Goal: Task Accomplishment & Management: Complete application form

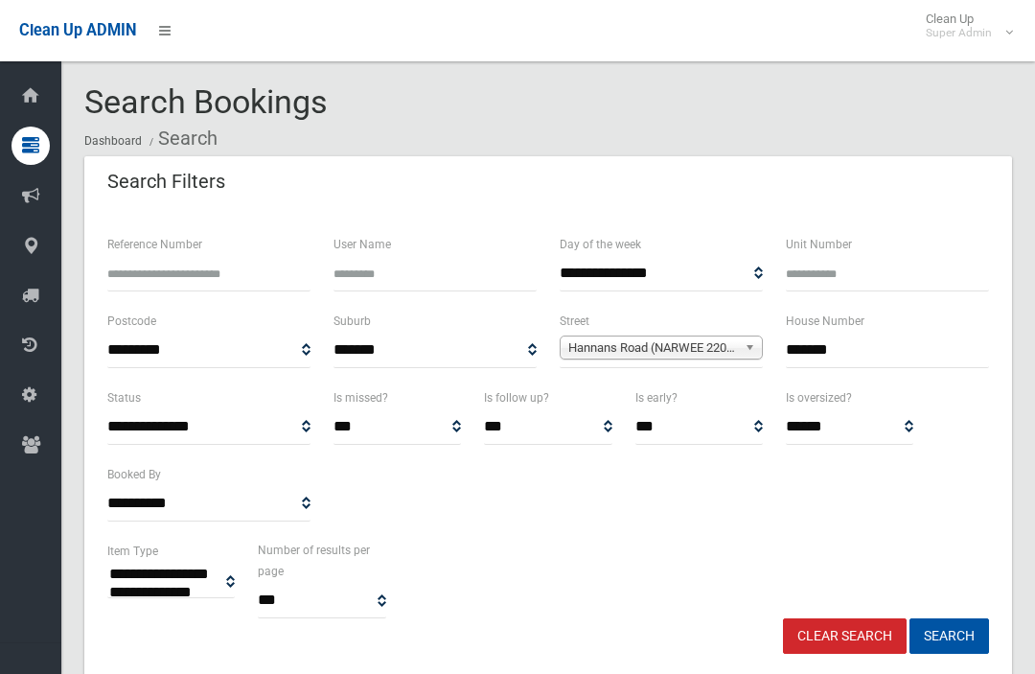
select select
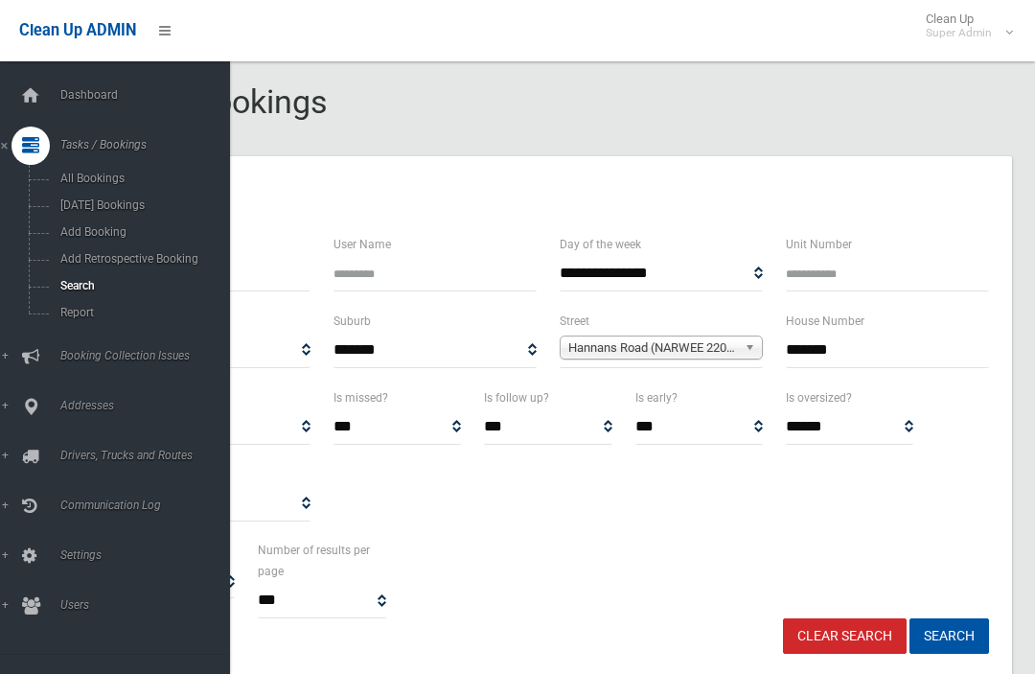
click at [58, 292] on span "Search" at bounding box center [134, 285] width 159 height 13
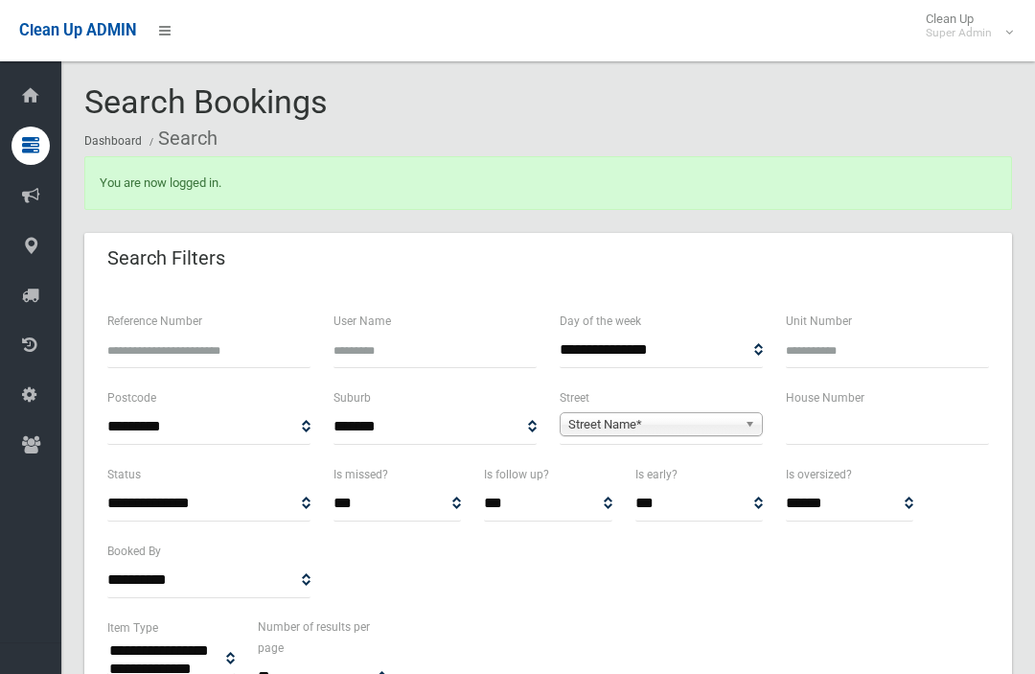
select select
click at [863, 440] on input "text" at bounding box center [887, 426] width 203 height 35
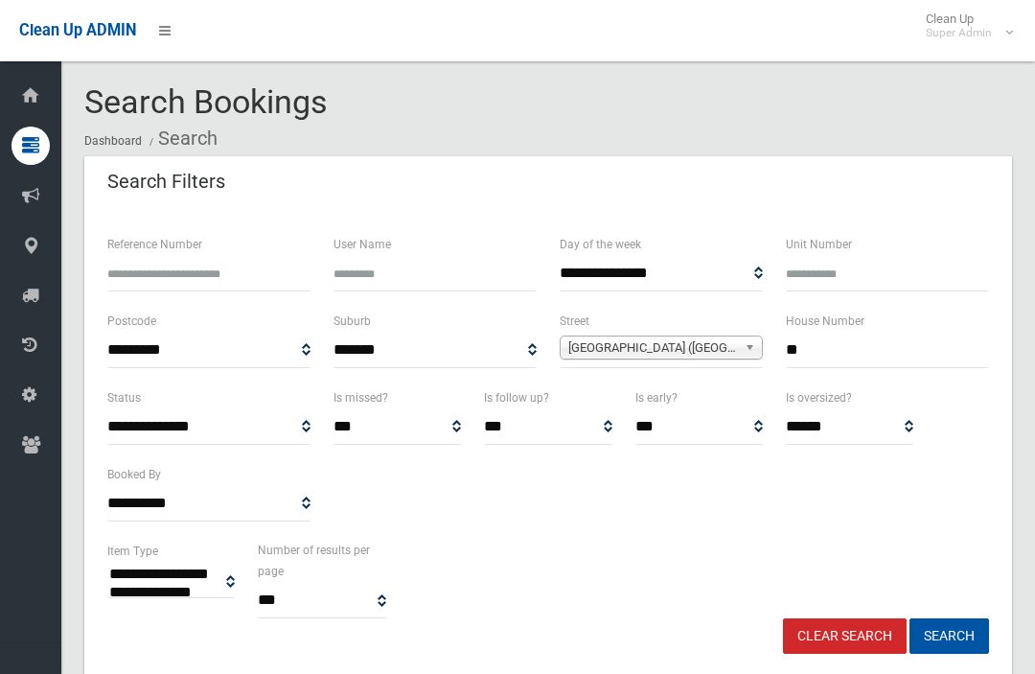
select select
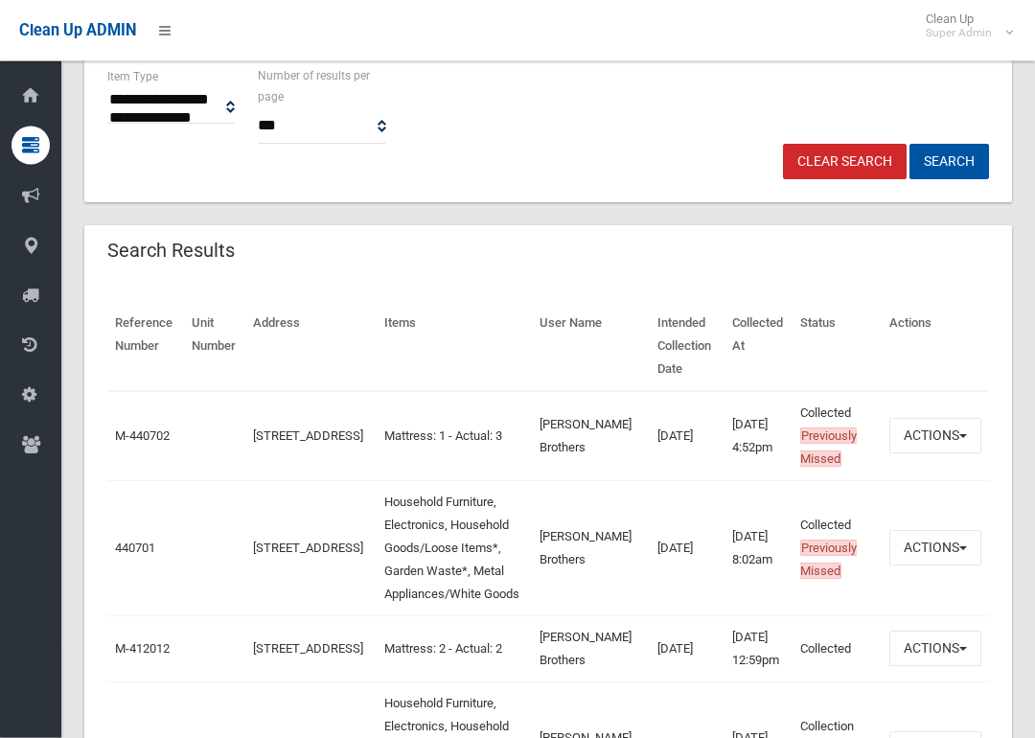
scroll to position [477, 0]
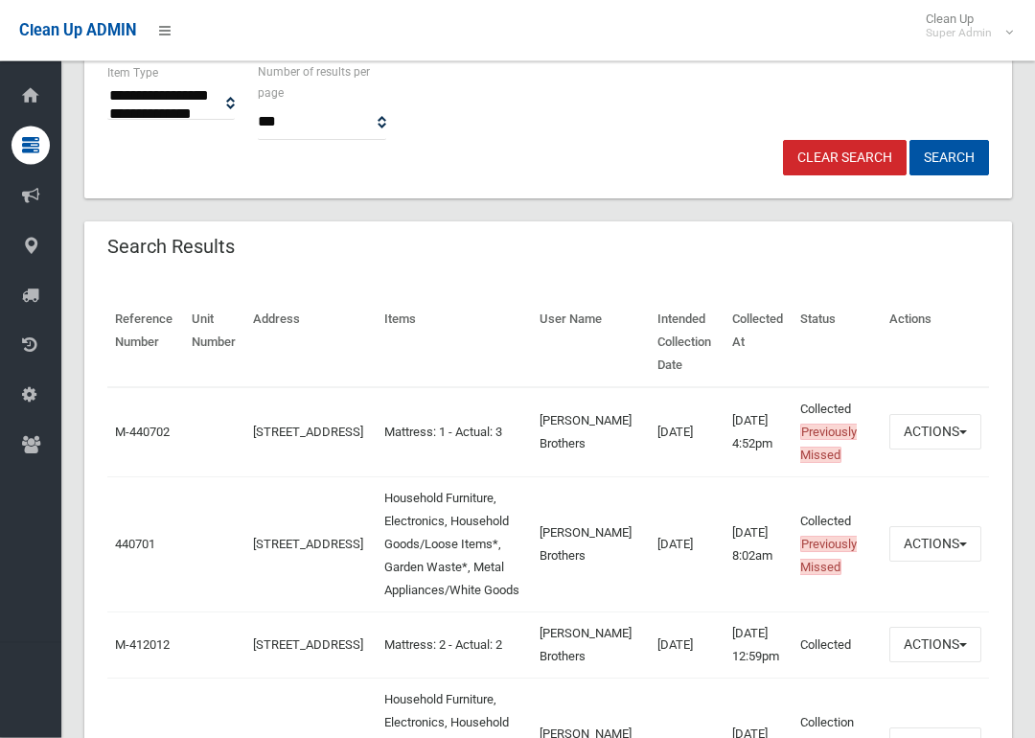
click at [153, 519] on td "440701" at bounding box center [145, 544] width 77 height 135
click at [142, 538] on link "440701" at bounding box center [135, 545] width 40 height 14
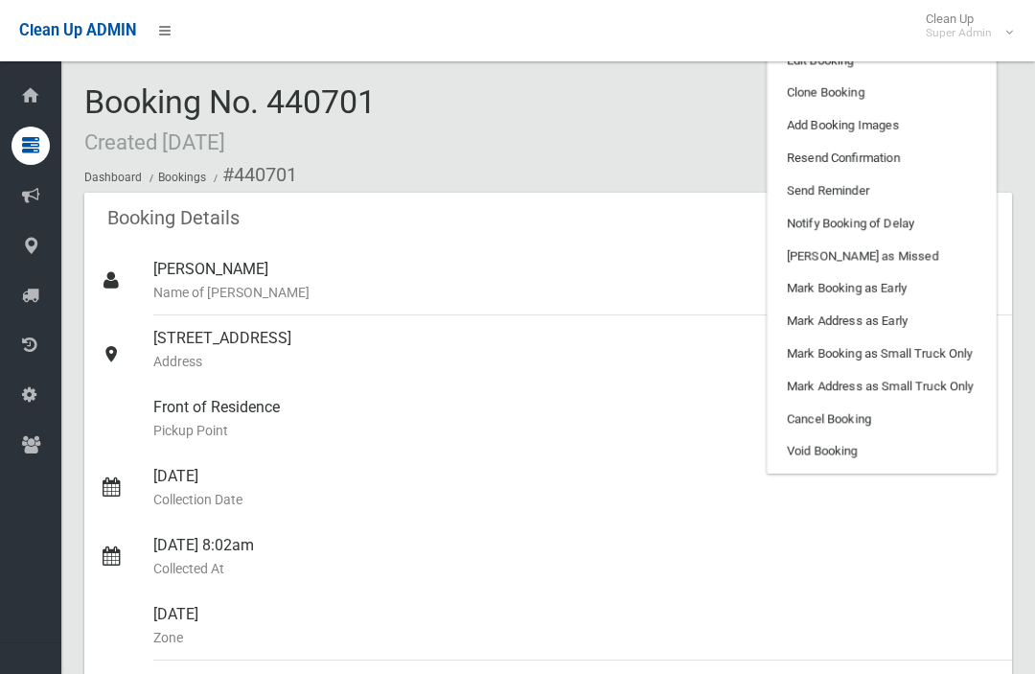
click at [932, 97] on link "Clone Booking" at bounding box center [882, 93] width 228 height 33
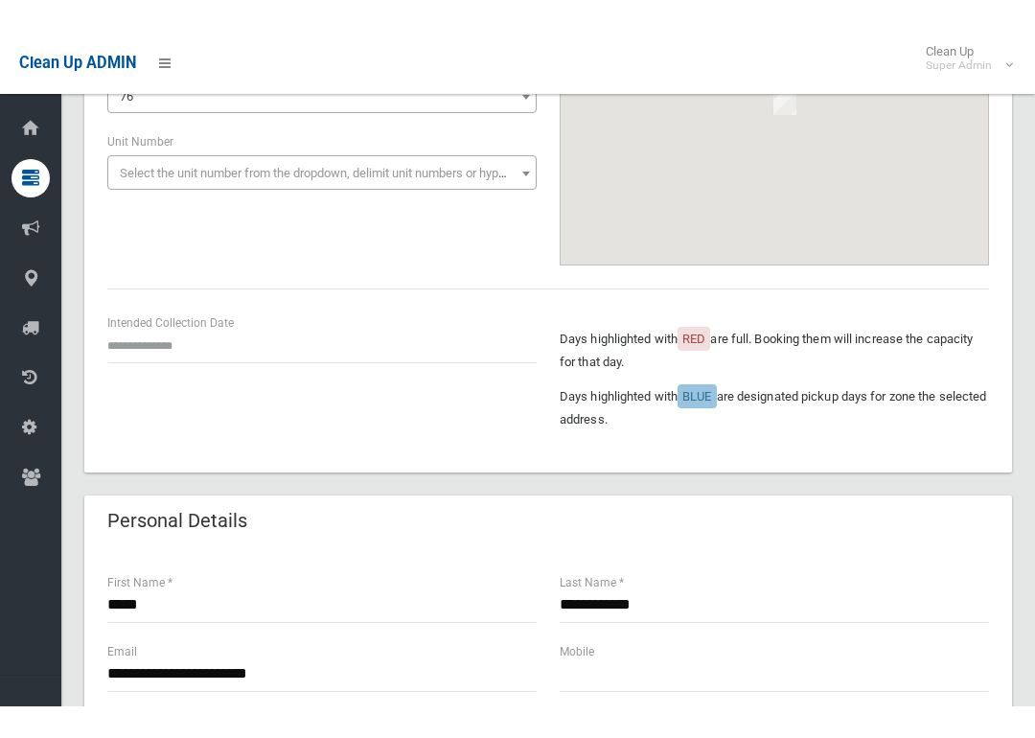
scroll to position [320, 0]
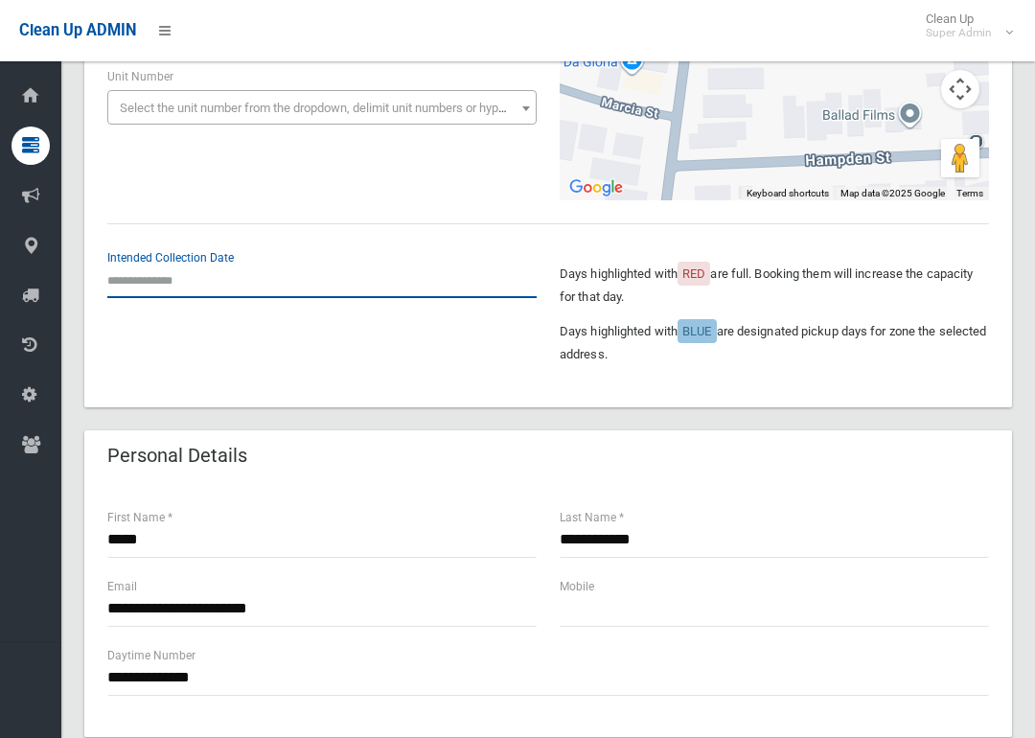
click at [182, 280] on input "text" at bounding box center [322, 280] width 430 height 35
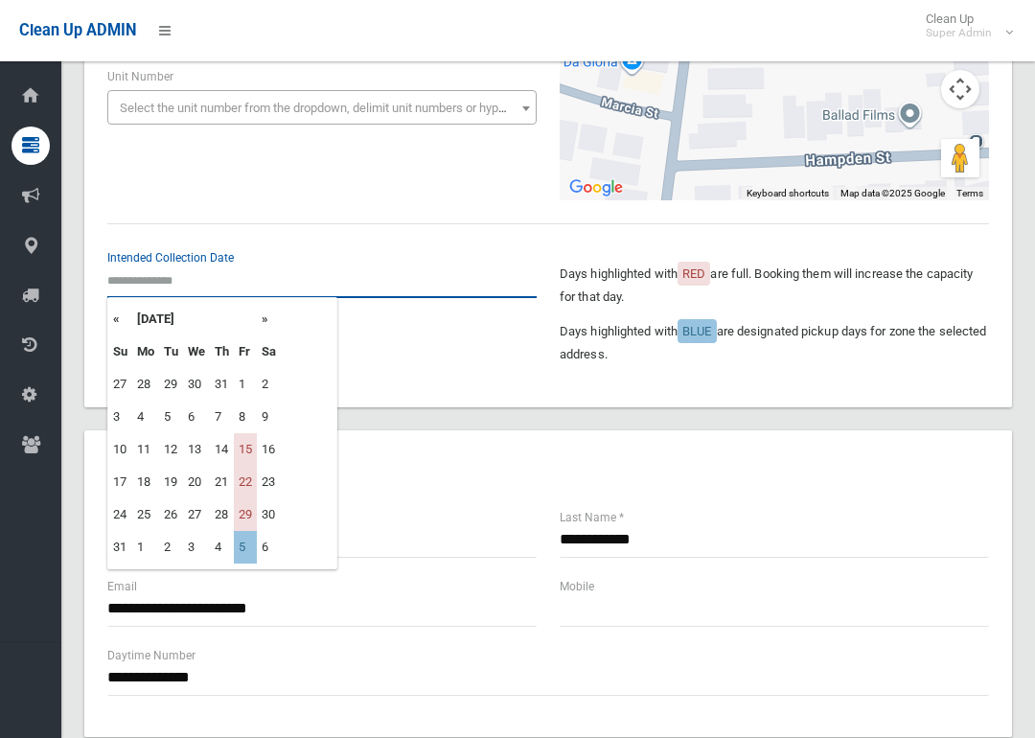
scroll to position [319, 0]
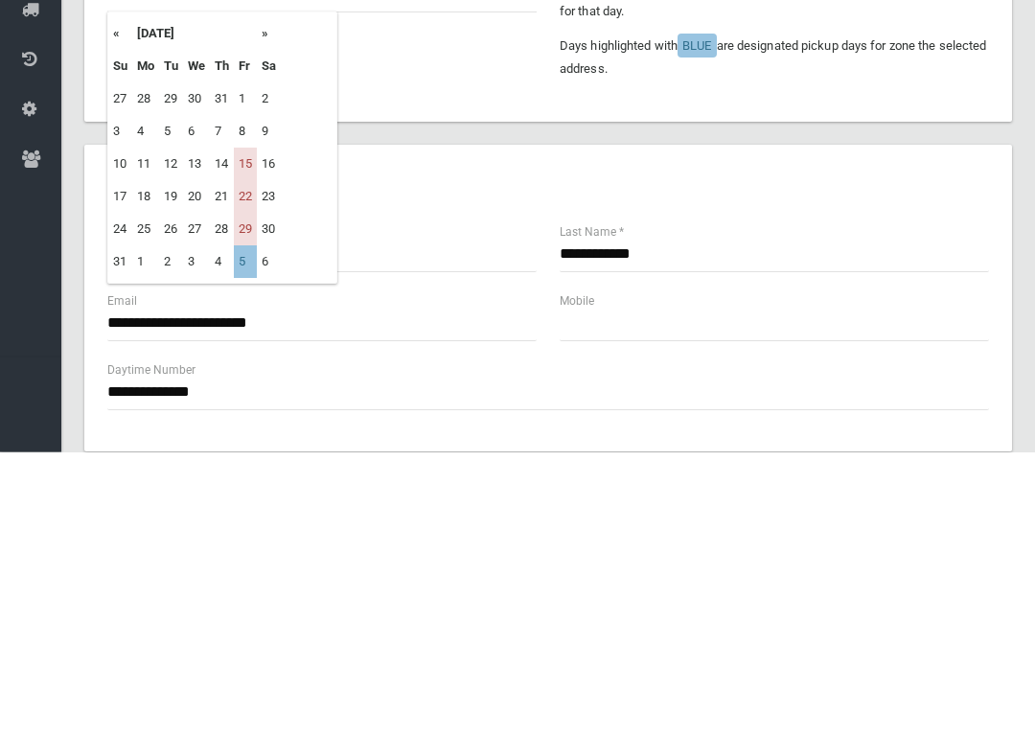
click at [250, 500] on td "29" at bounding box center [245, 516] width 23 height 33
type input "**********"
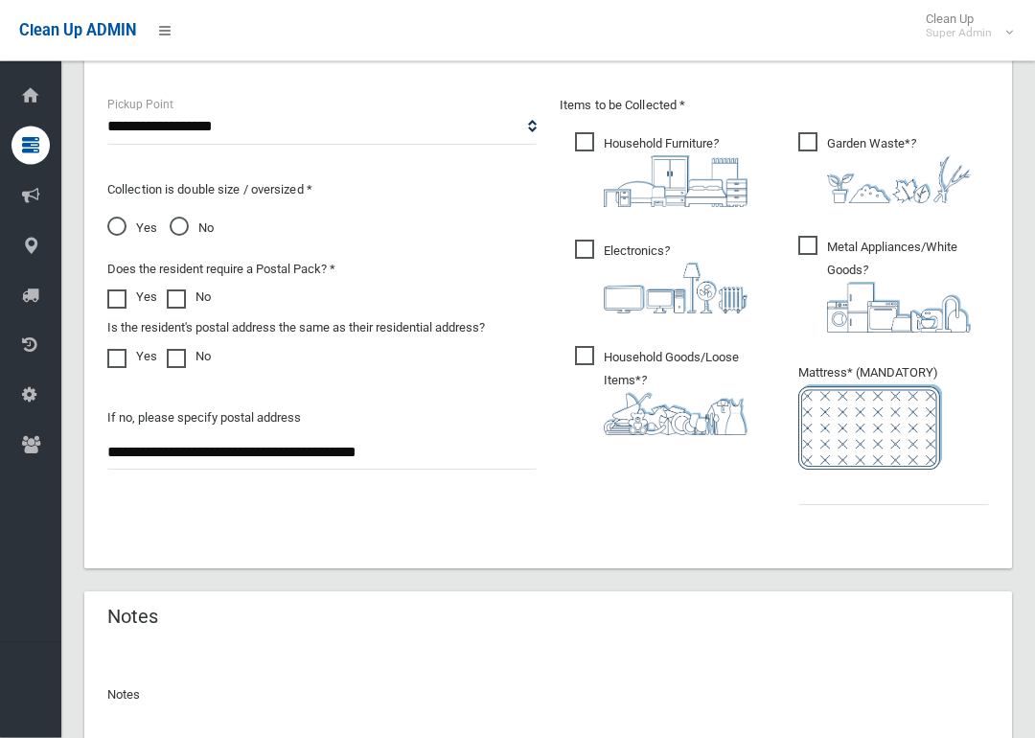
scroll to position [1060, 0]
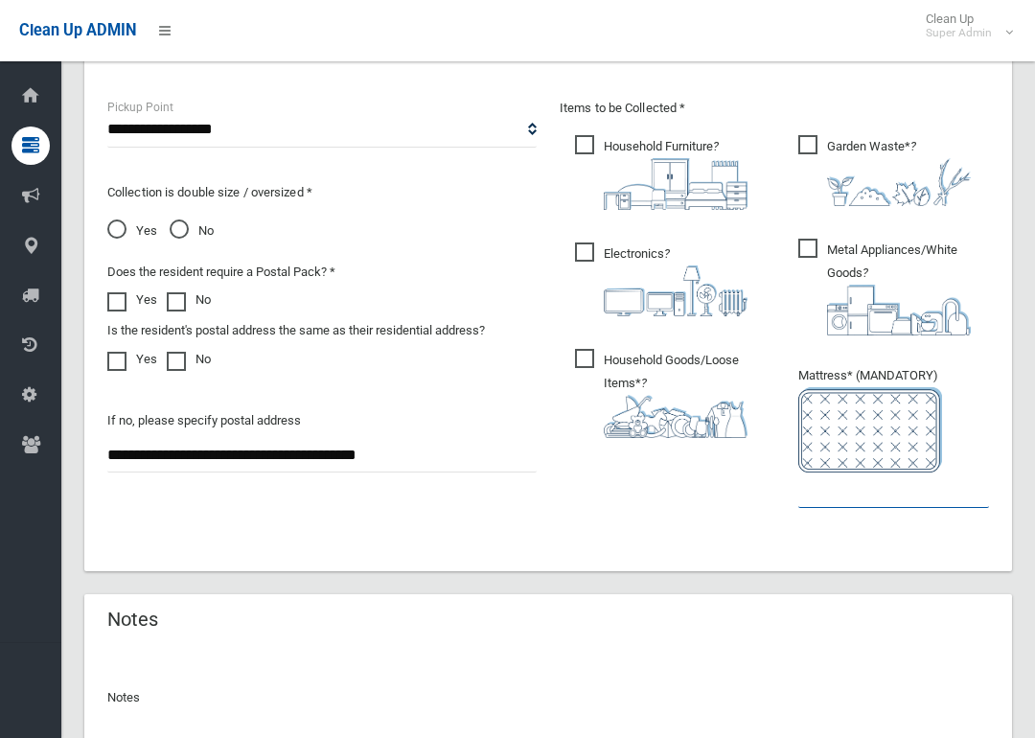
click at [859, 504] on input "text" at bounding box center [894, 490] width 191 height 35
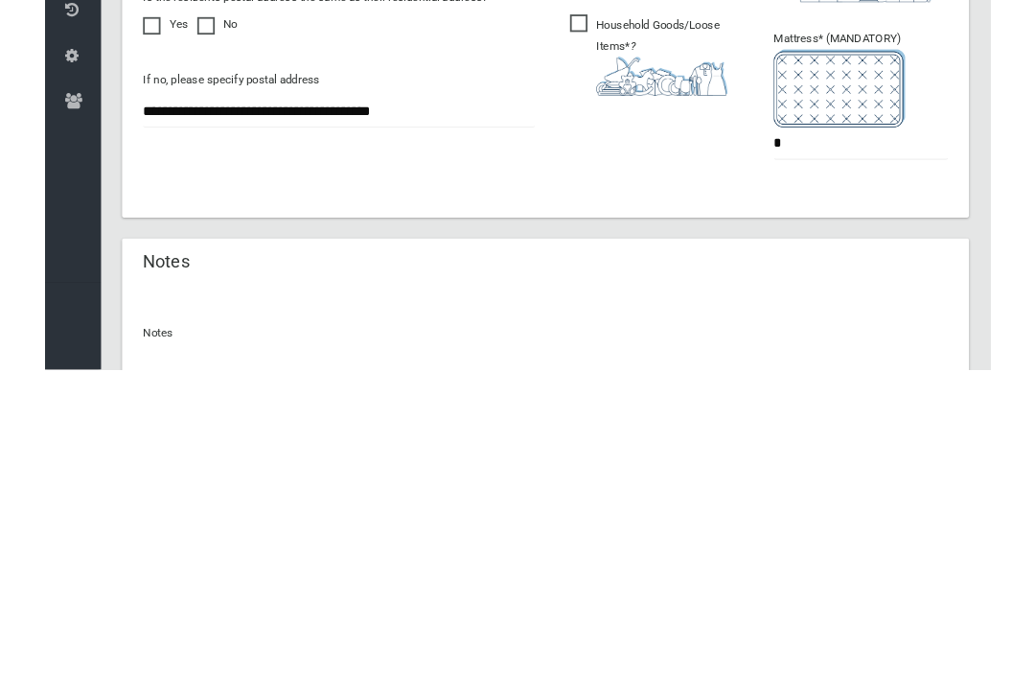
scroll to position [1259, 0]
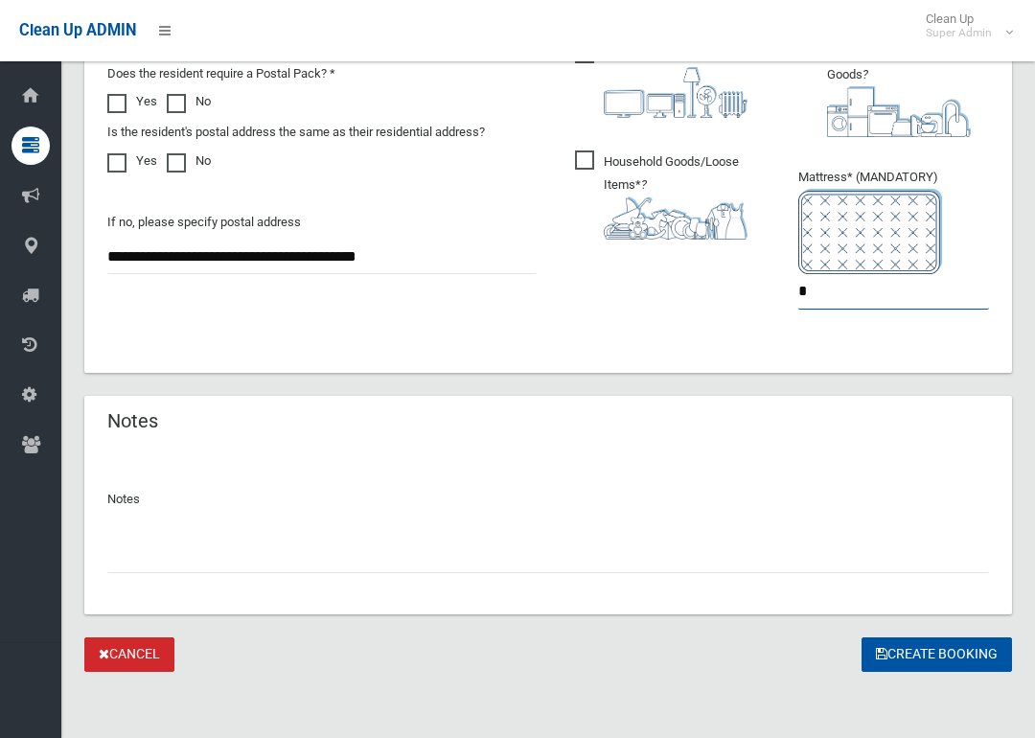
type input "*"
click at [917, 642] on button "Create Booking" at bounding box center [937, 655] width 151 height 35
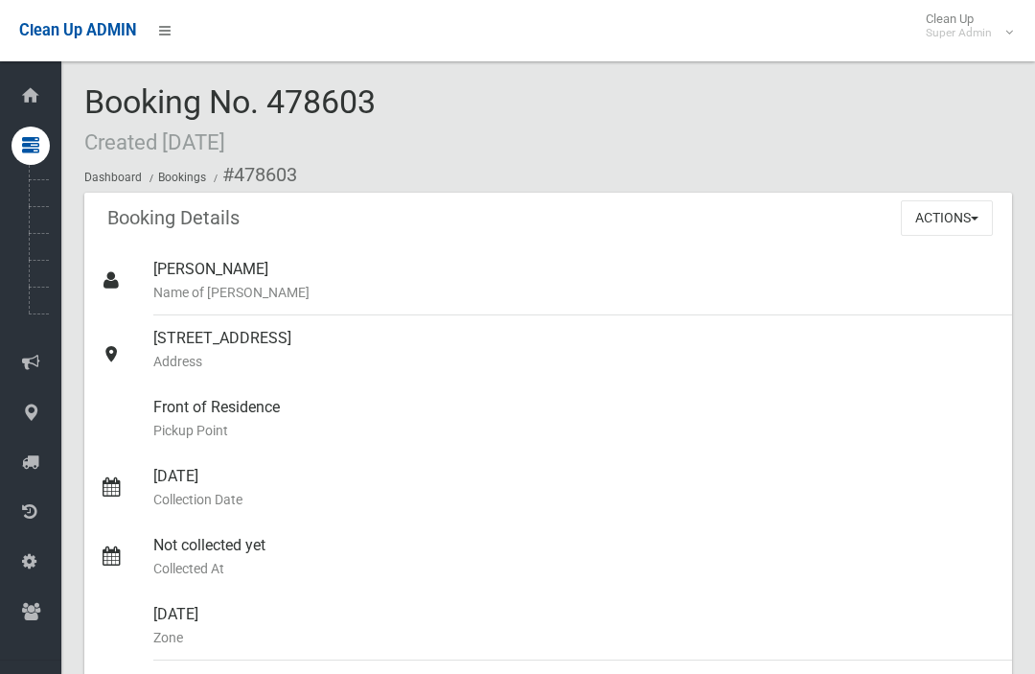
click at [616, 144] on div "Booking No. 478603 Created [DATE] Dashboard Bookings #478603" at bounding box center [548, 138] width 928 height 108
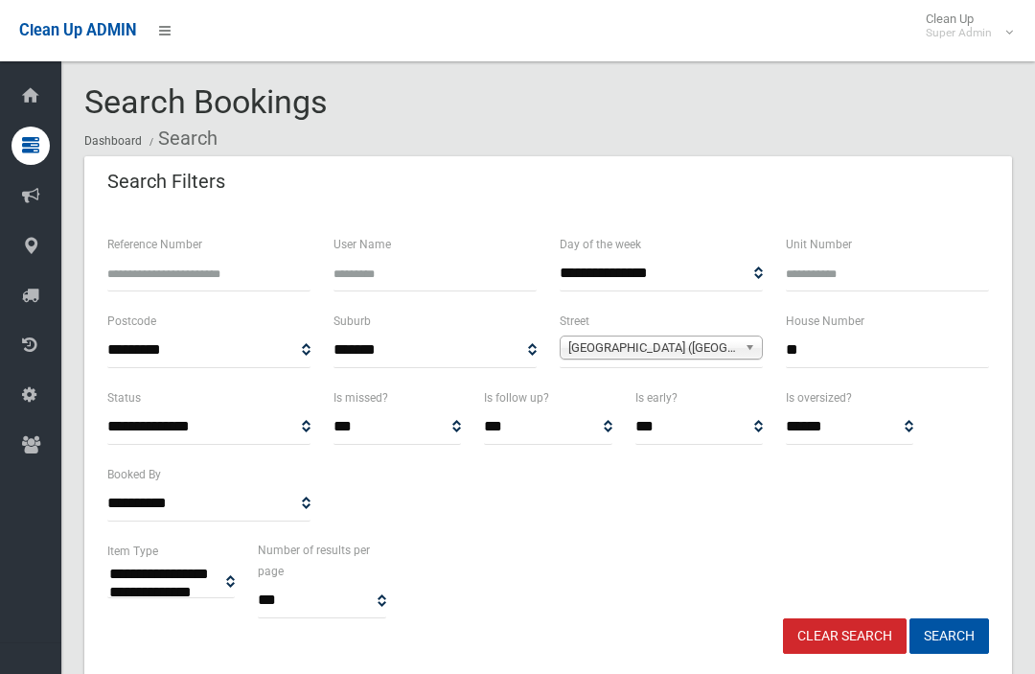
select select
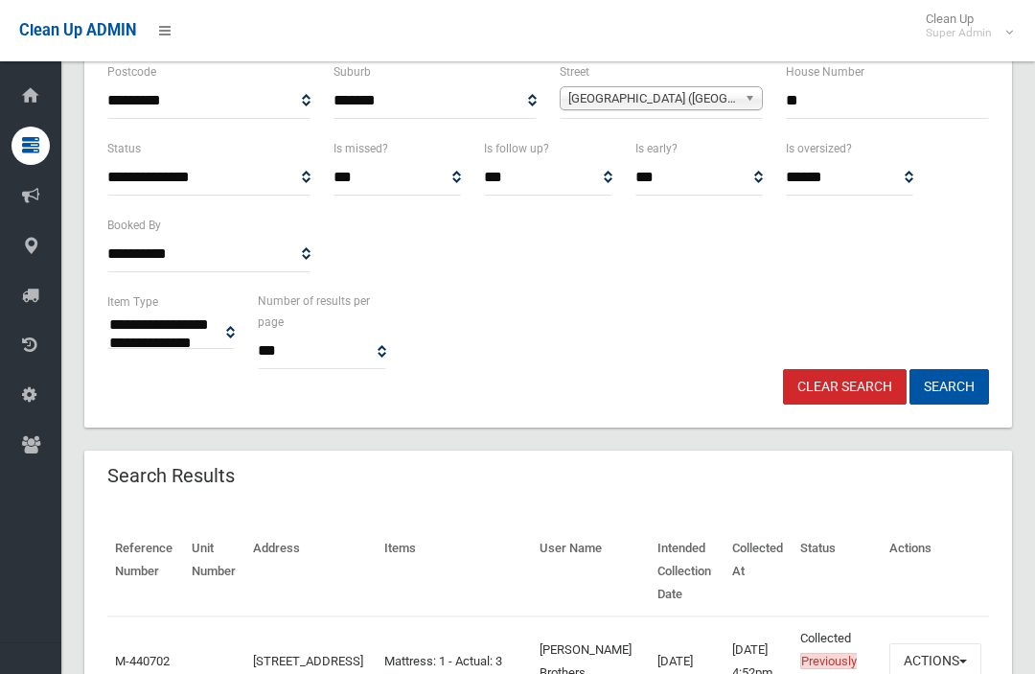
click at [878, 93] on input "**" at bounding box center [887, 100] width 203 height 35
type input "*"
type input "**"
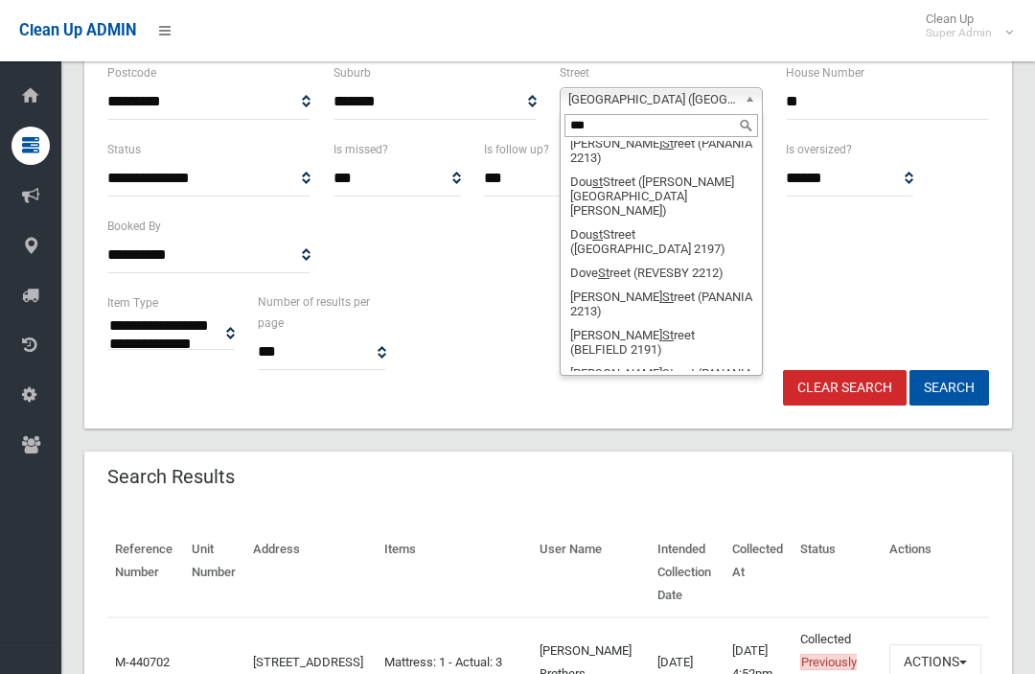
scroll to position [0, 0]
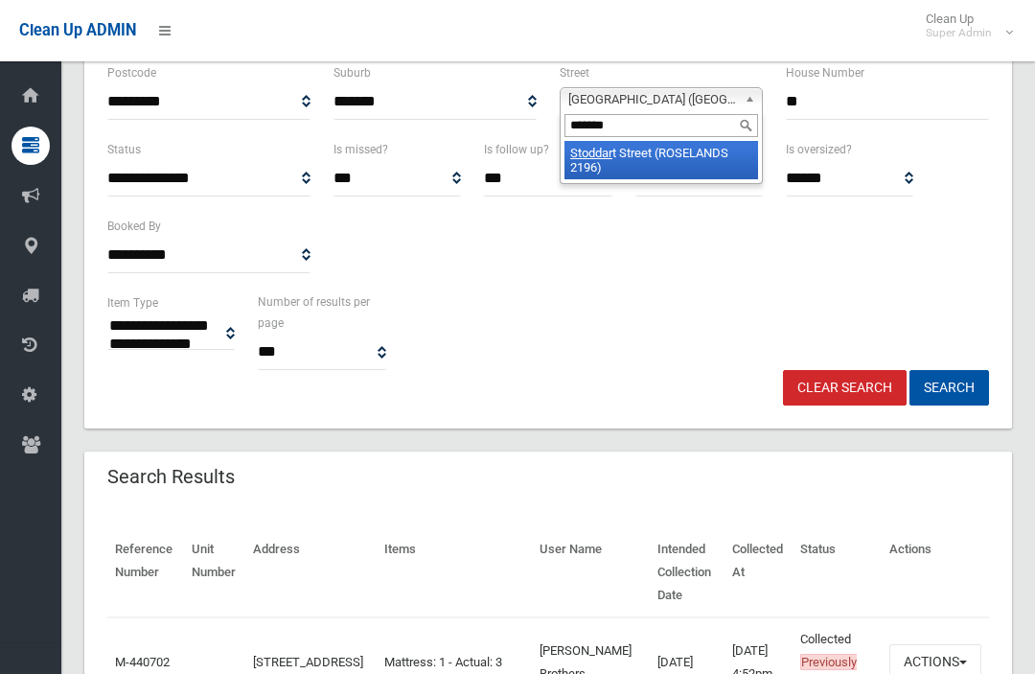
type input "********"
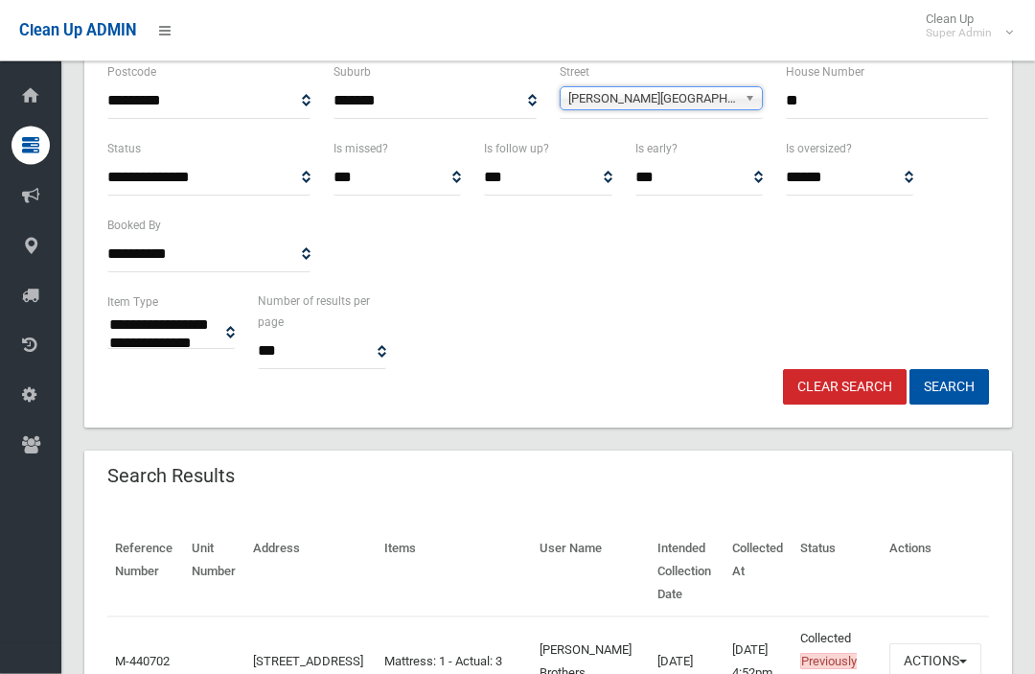
scroll to position [249, 0]
click at [961, 384] on button "Search" at bounding box center [950, 386] width 80 height 35
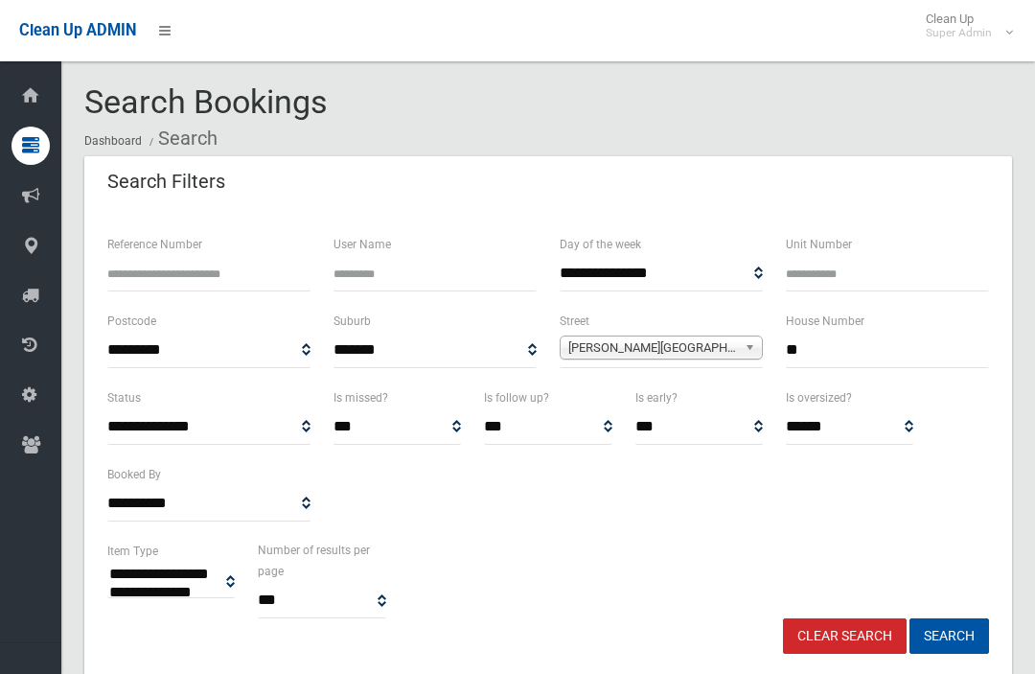
select select
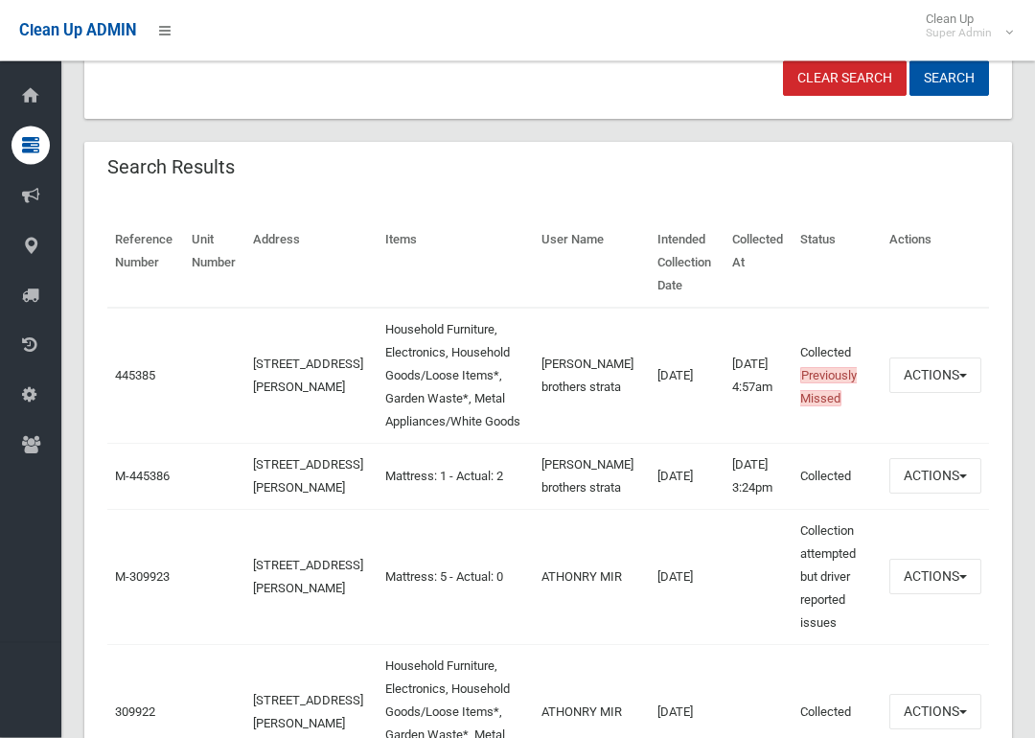
scroll to position [565, 0]
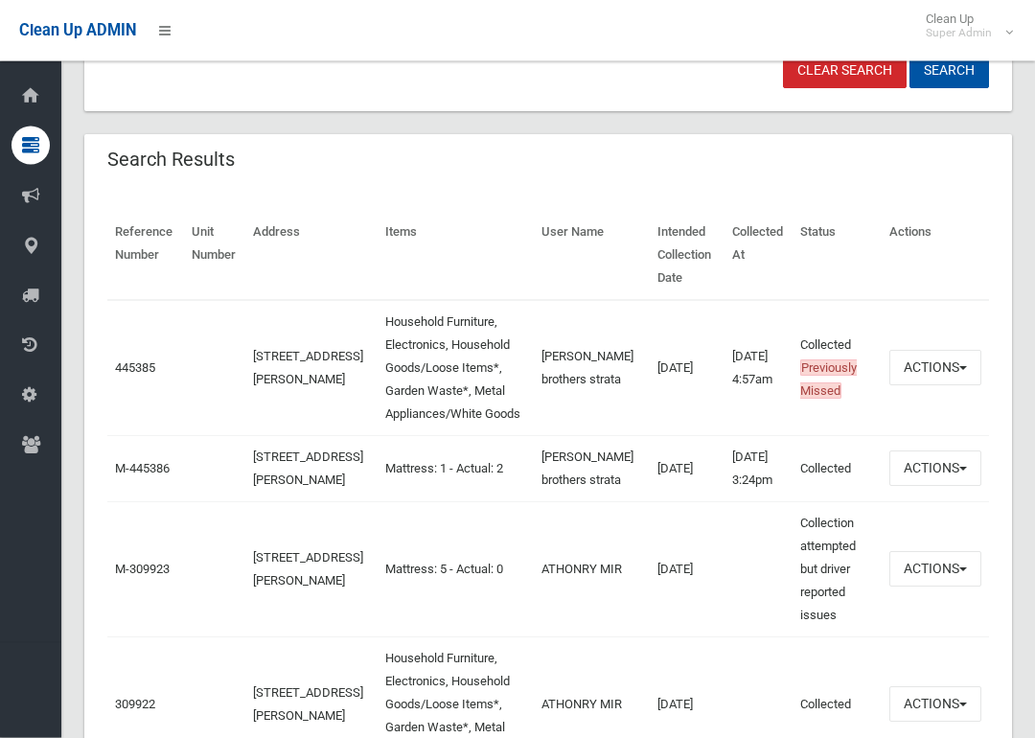
click at [141, 361] on link "445385" at bounding box center [135, 368] width 40 height 14
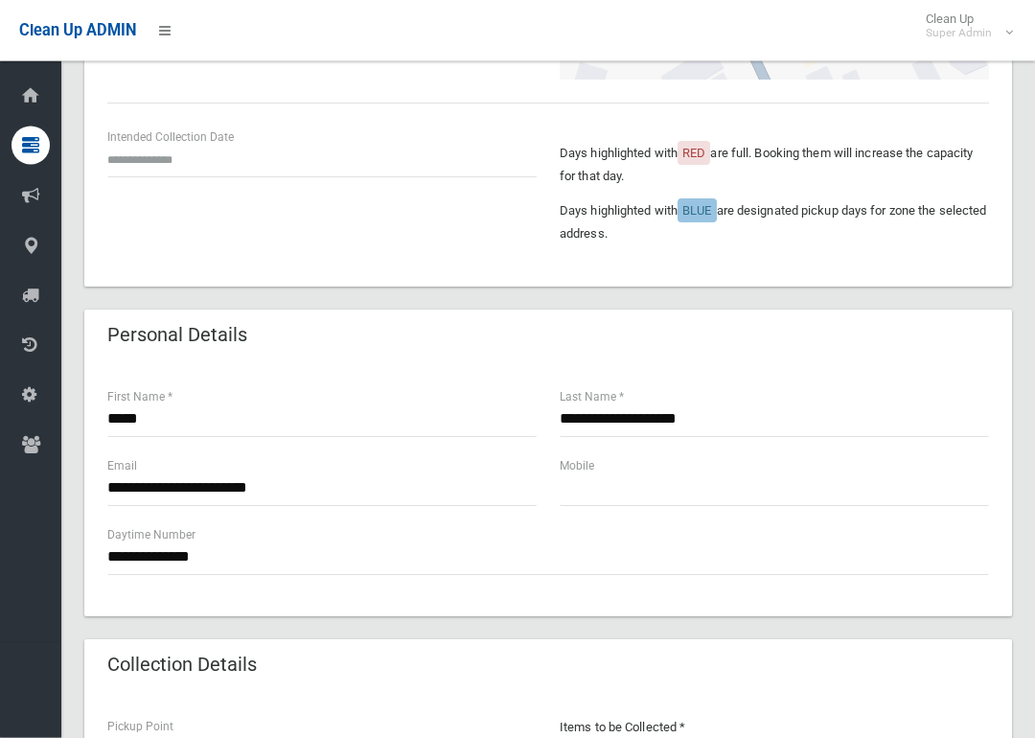
scroll to position [460, 0]
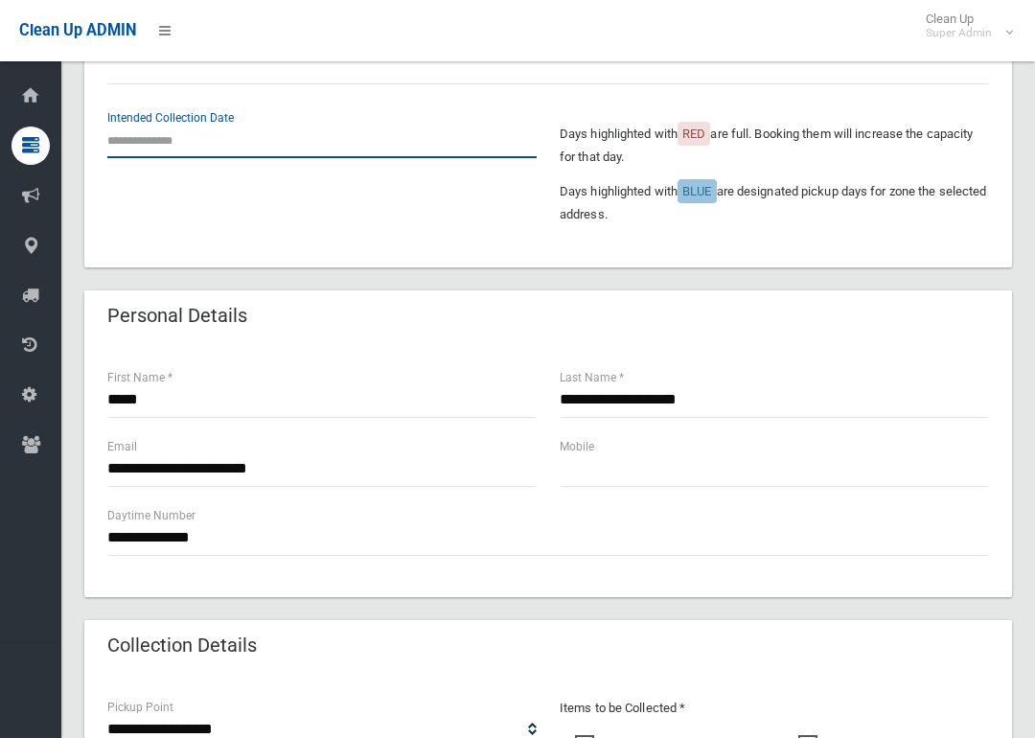
click at [173, 149] on input "text" at bounding box center [322, 140] width 430 height 35
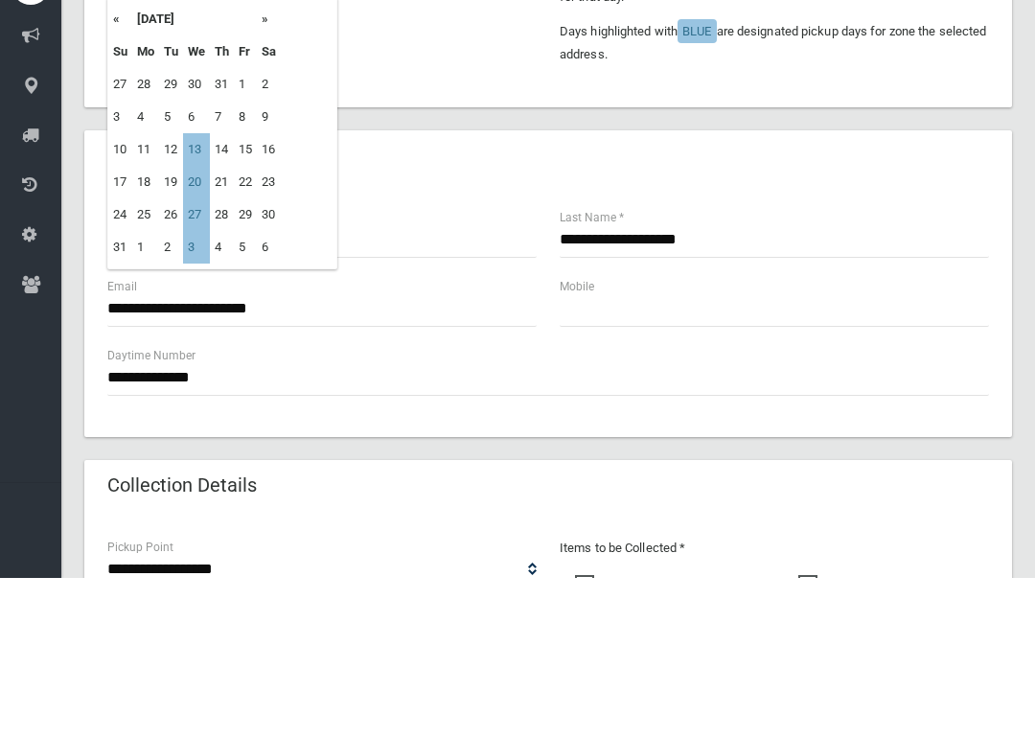
click at [207, 359] on td "27" at bounding box center [196, 375] width 27 height 33
type input "**********"
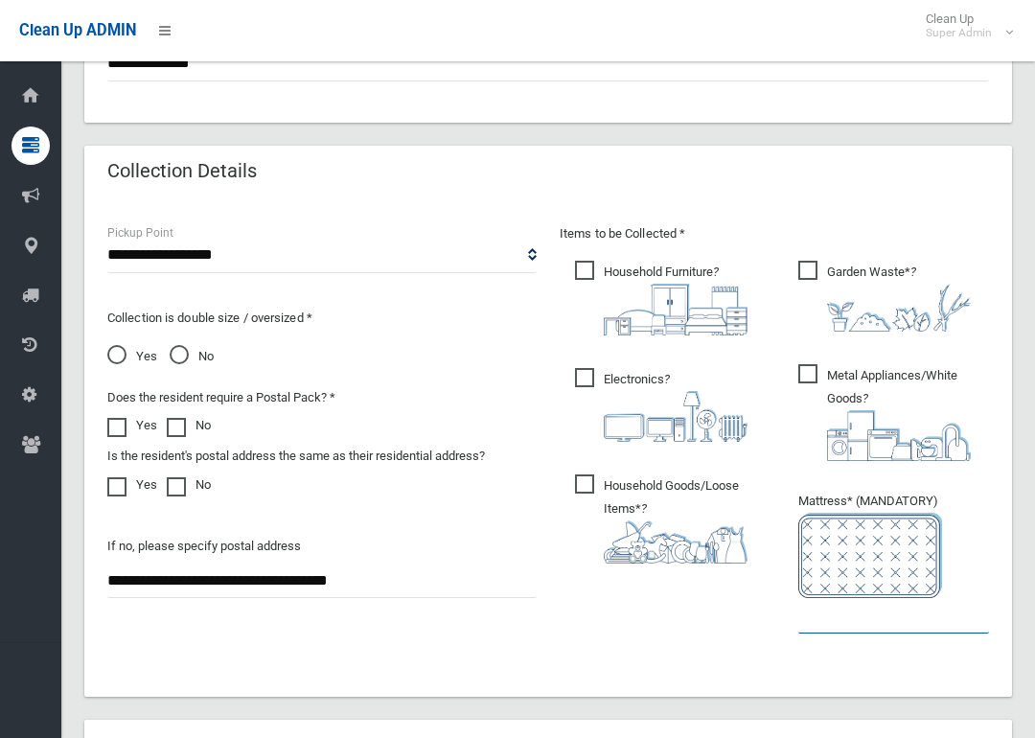
click at [883, 619] on input "text" at bounding box center [894, 615] width 191 height 35
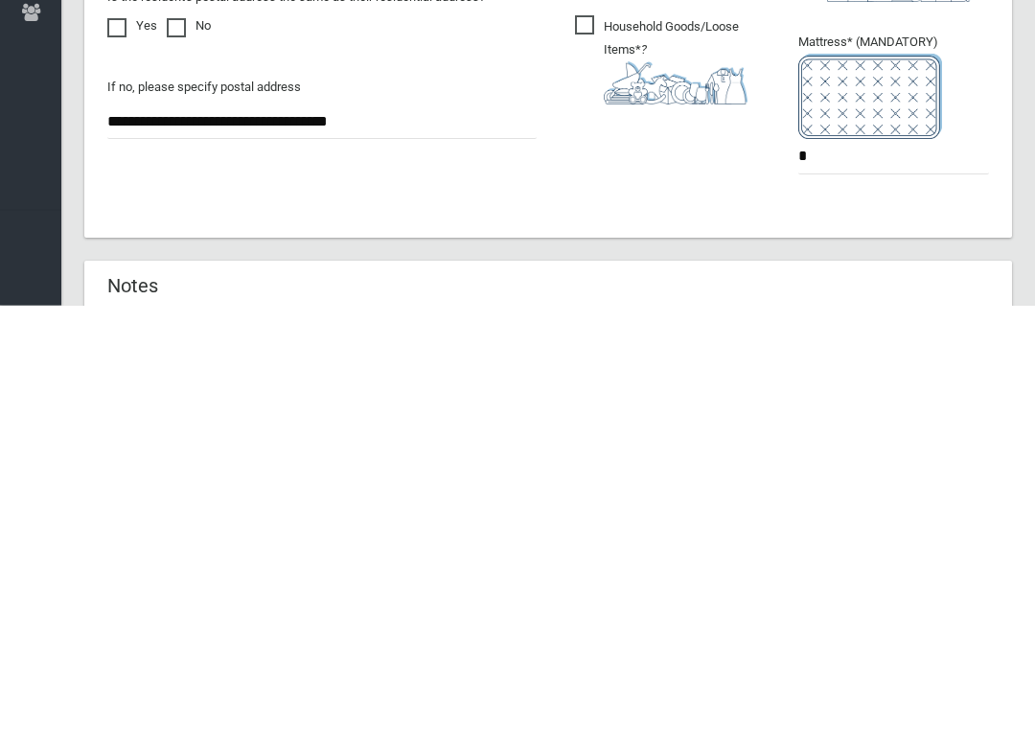
scroll to position [1259, 0]
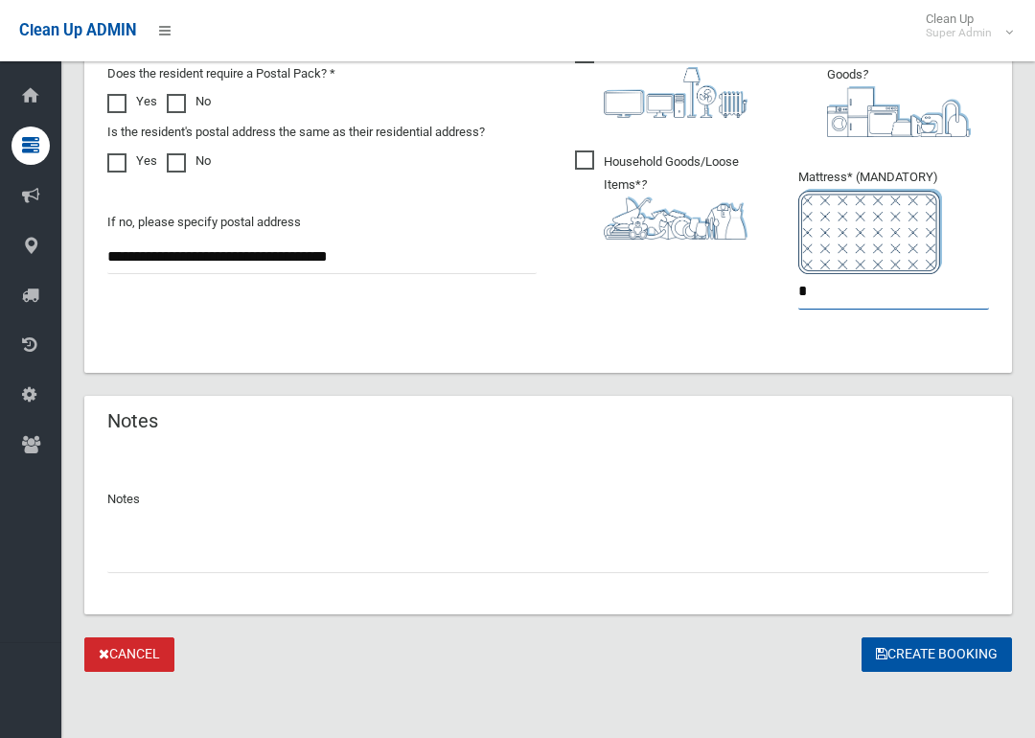
type input "*"
click at [938, 653] on button "Create Booking" at bounding box center [937, 655] width 151 height 35
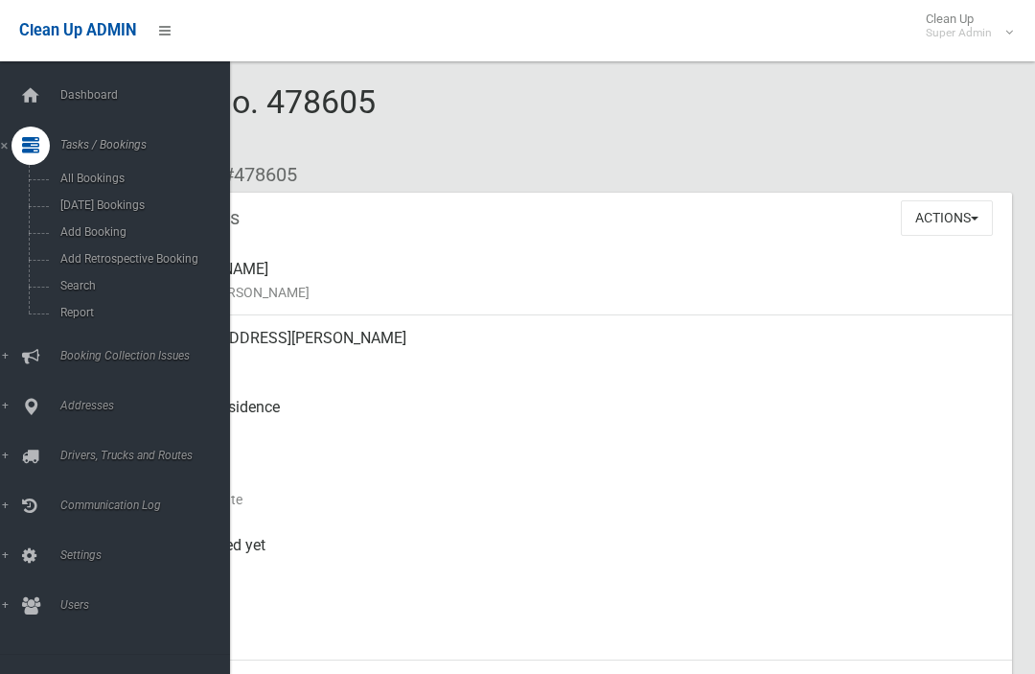
click at [96, 284] on span "Search" at bounding box center [134, 285] width 159 height 13
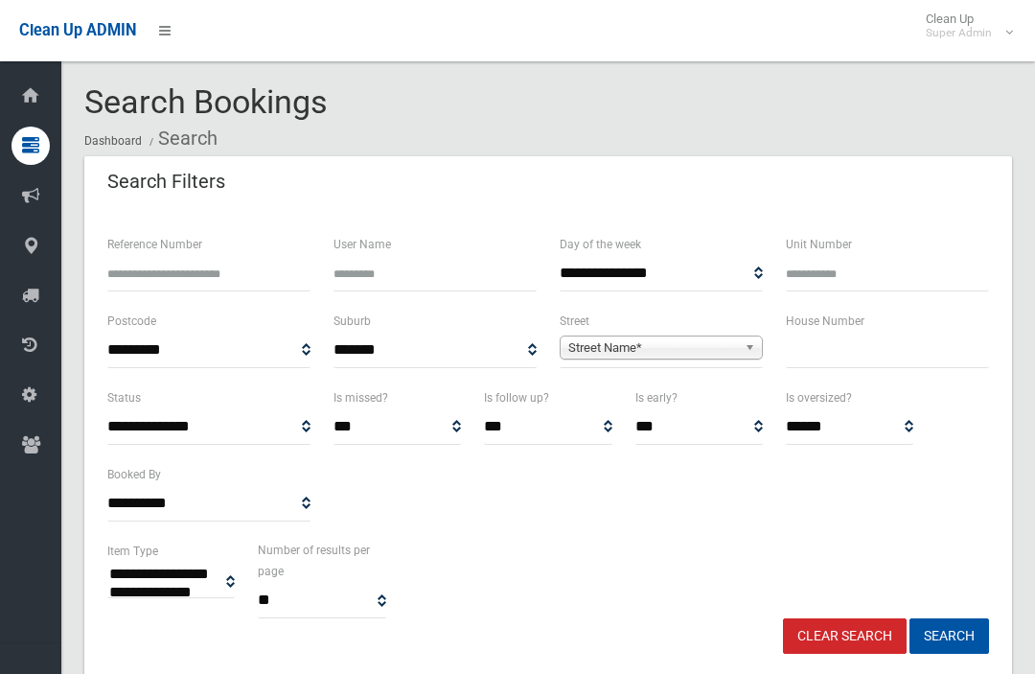
select select
